Goal: Task Accomplishment & Management: Manage account settings

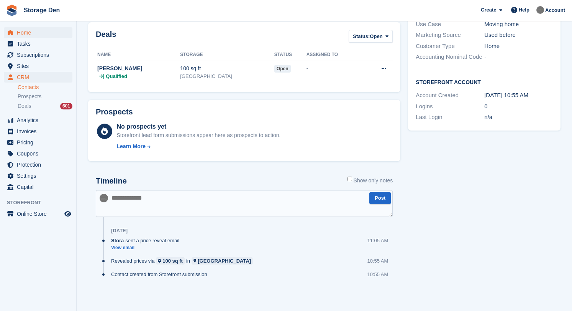
scroll to position [177, 0]
click at [36, 31] on span "Home" at bounding box center [40, 32] width 46 height 11
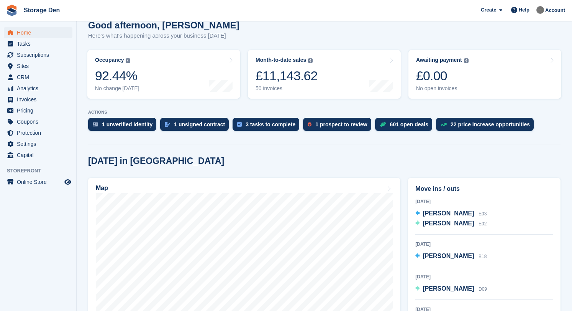
scroll to position [79, 0]
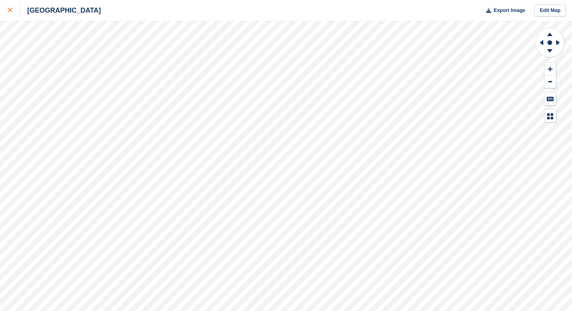
click at [13, 10] on div at bounding box center [14, 10] width 13 height 9
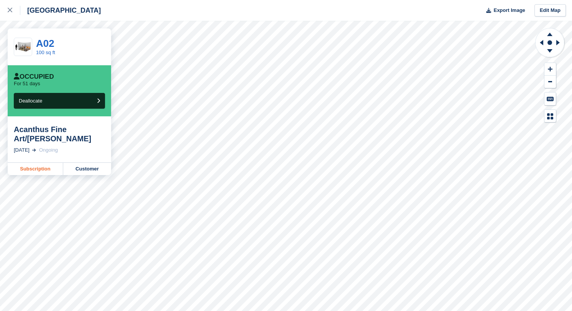
click at [42, 165] on link "Subscription" at bounding box center [36, 169] width 56 height 12
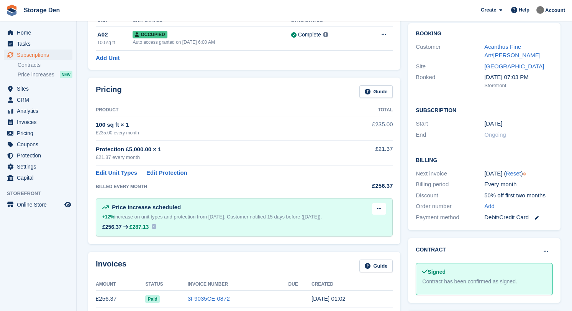
scroll to position [64, 0]
click at [382, 208] on button at bounding box center [379, 208] width 14 height 12
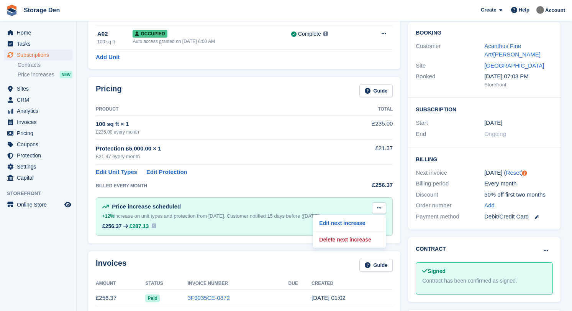
click at [283, 180] on td "BILLED EVERY MONTH" at bounding box center [217, 183] width 242 height 15
